Goal: Task Accomplishment & Management: Complete application form

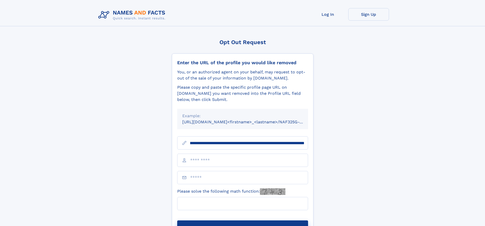
scroll to position [0, 58]
type input "**********"
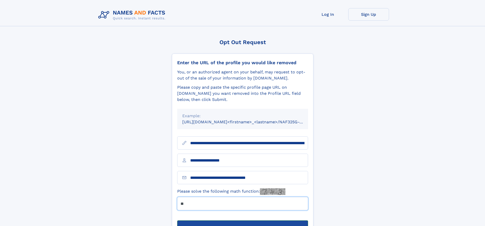
type input "**"
click at [242, 220] on button "Submit Opt Out Request" at bounding box center [242, 228] width 131 height 16
